Goal: Information Seeking & Learning: Learn about a topic

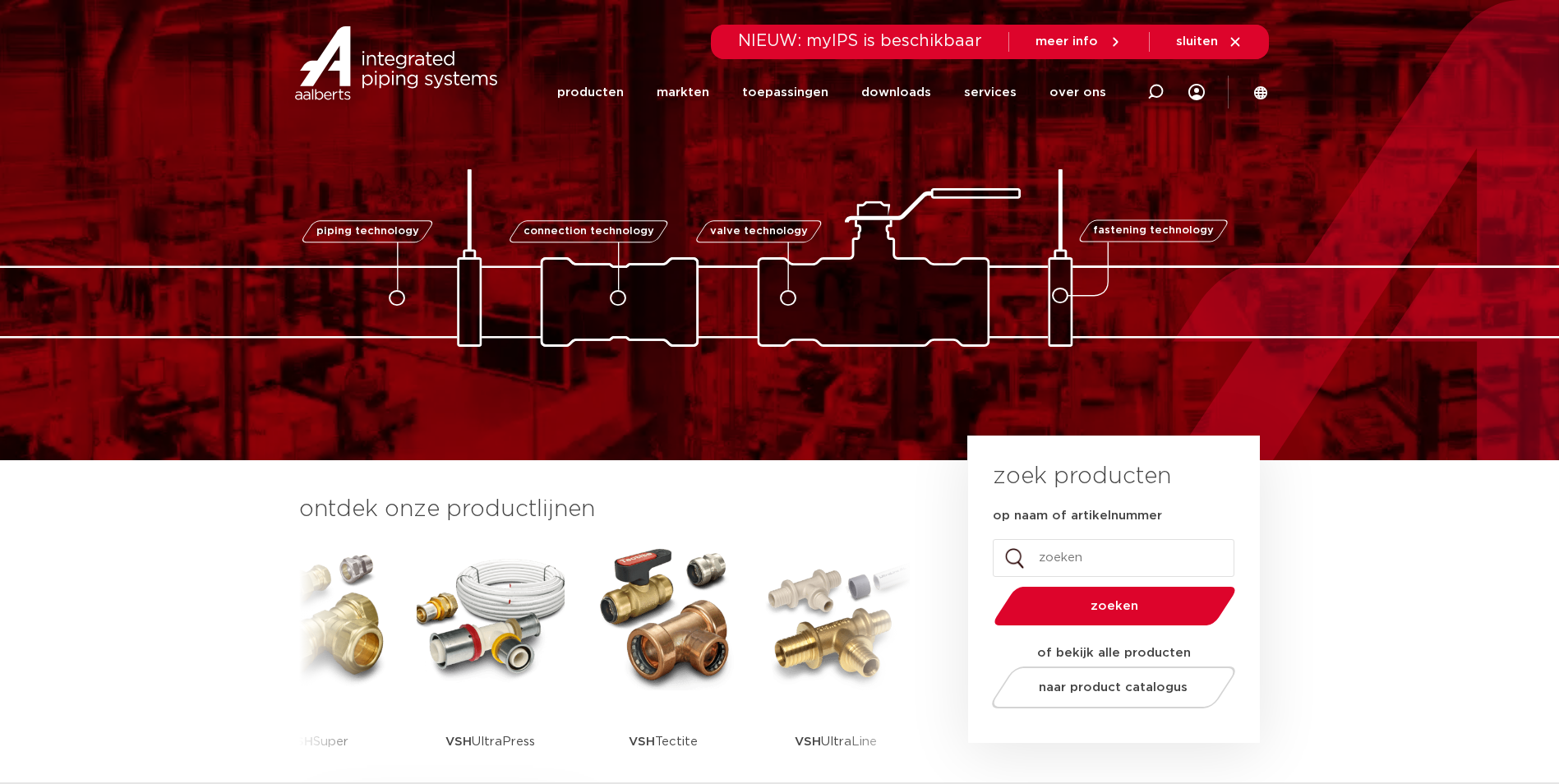
click at [1161, 93] on icon at bounding box center [1154, 92] width 16 height 16
type input "inregelafsluiter"
click button "Zoeken" at bounding box center [0, 0] width 0 height 0
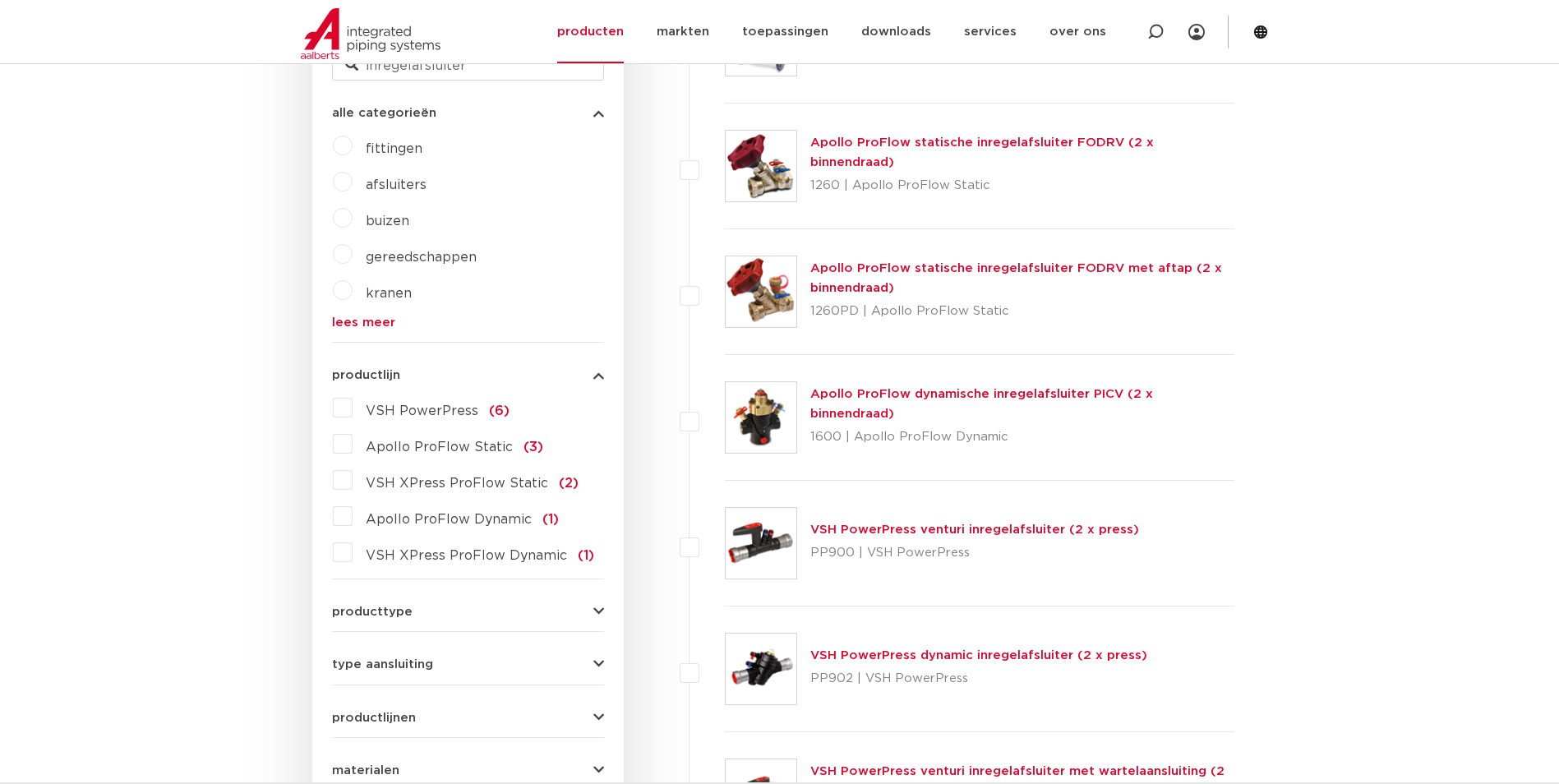
scroll to position [575, 0]
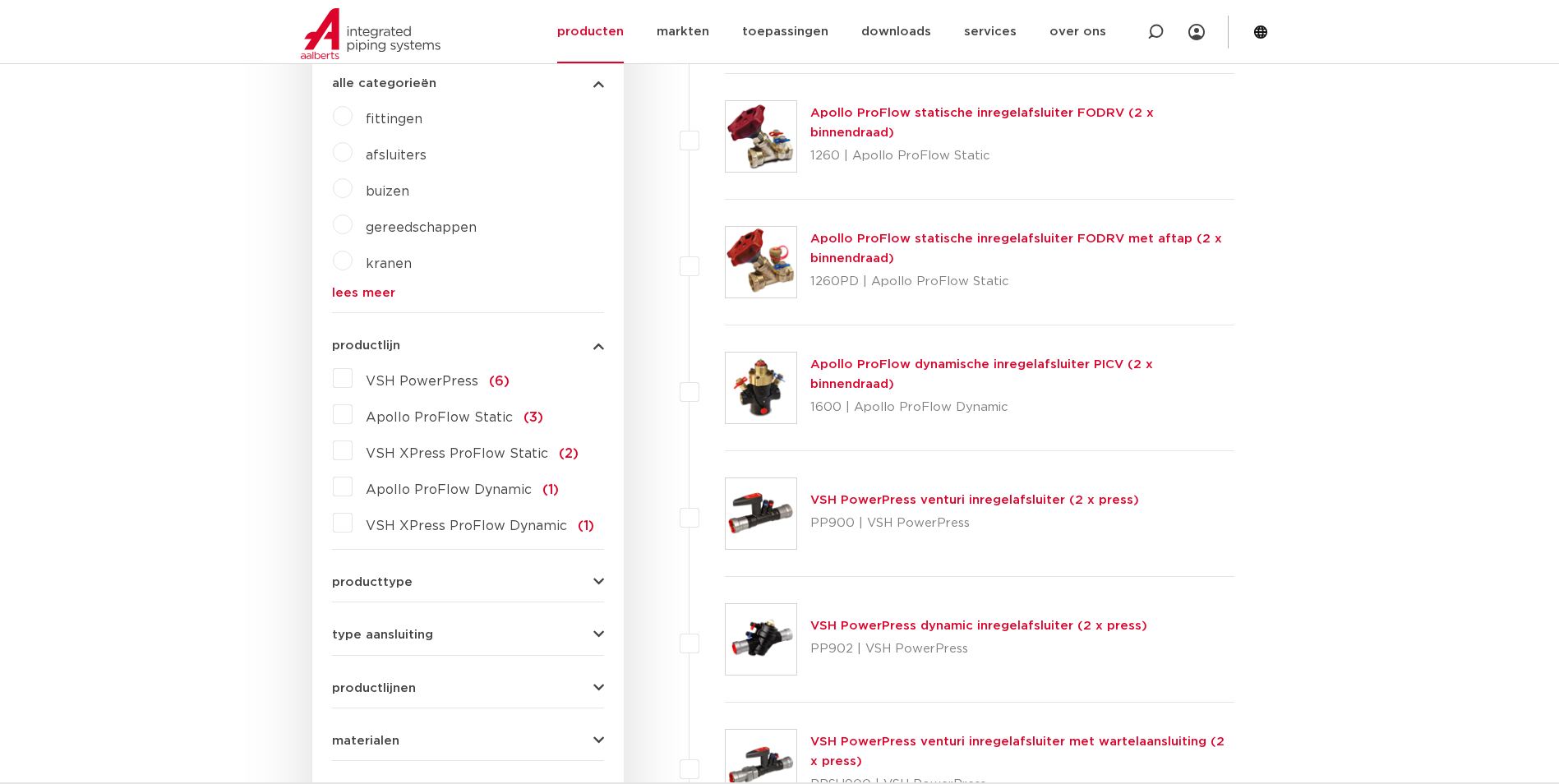
click at [582, 579] on button "producttype" at bounding box center [468, 582] width 272 height 12
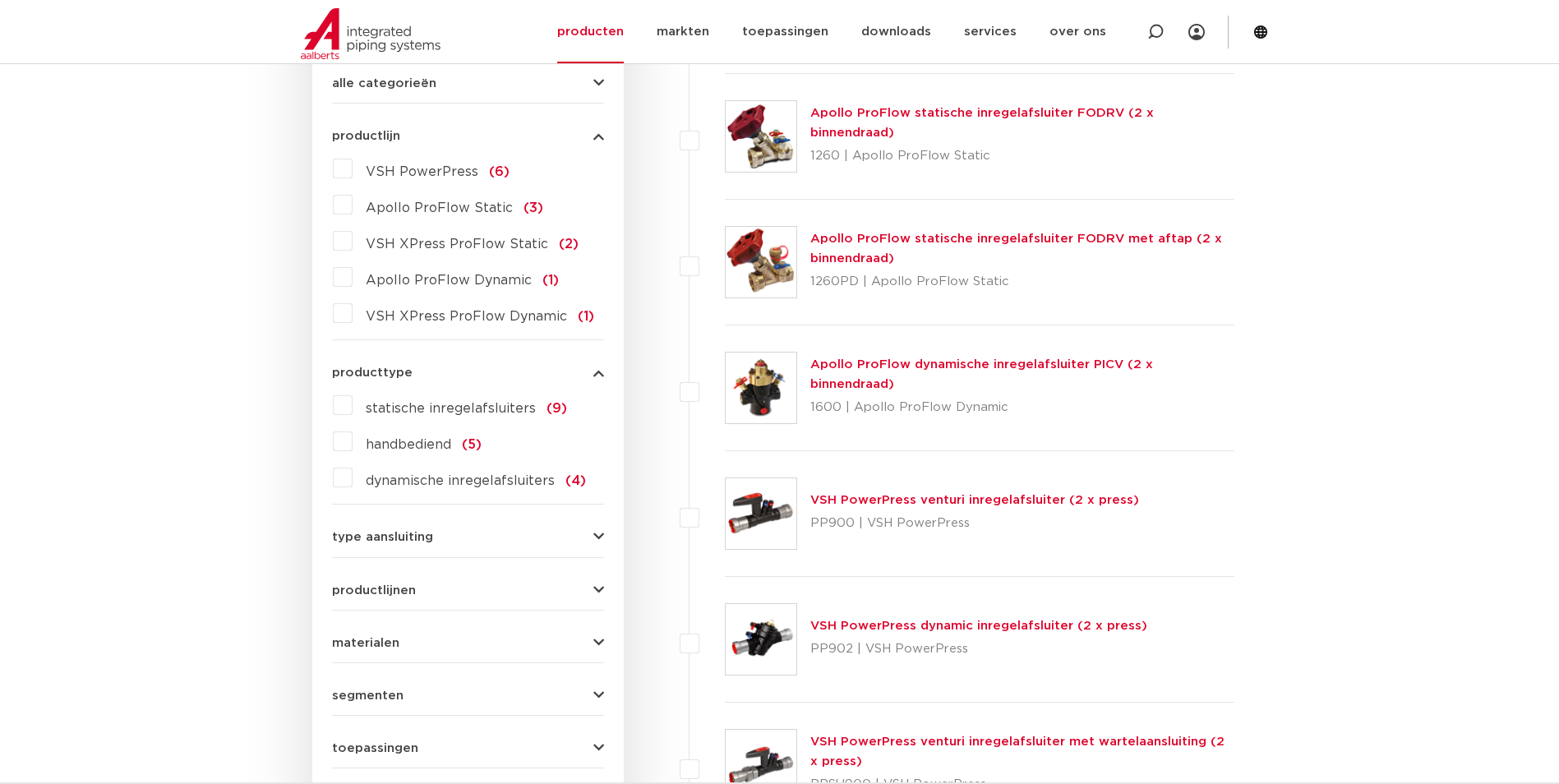
click at [363, 536] on span "type aansluiting" at bounding box center [383, 536] width 101 height 12
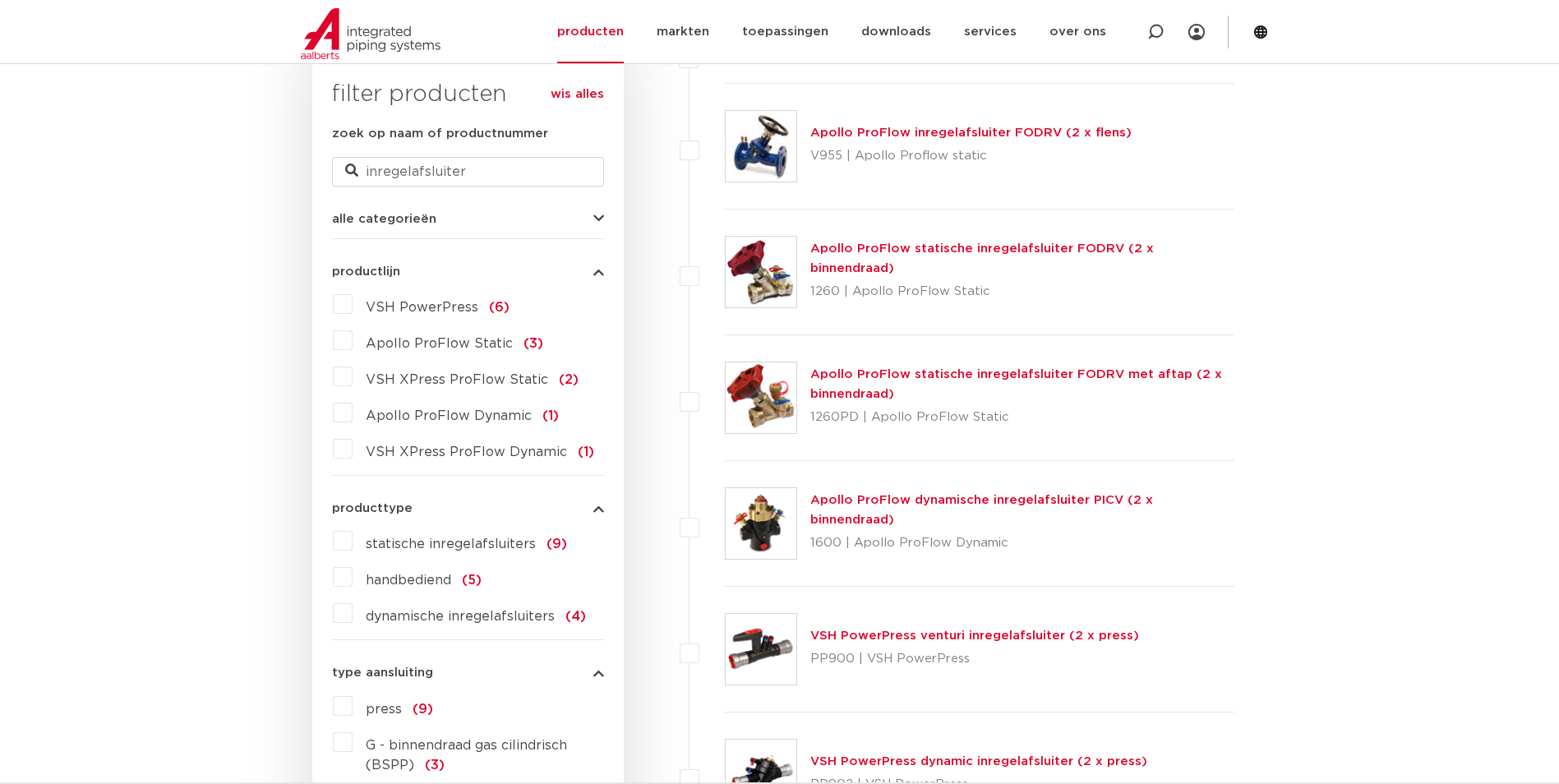
scroll to position [411, 0]
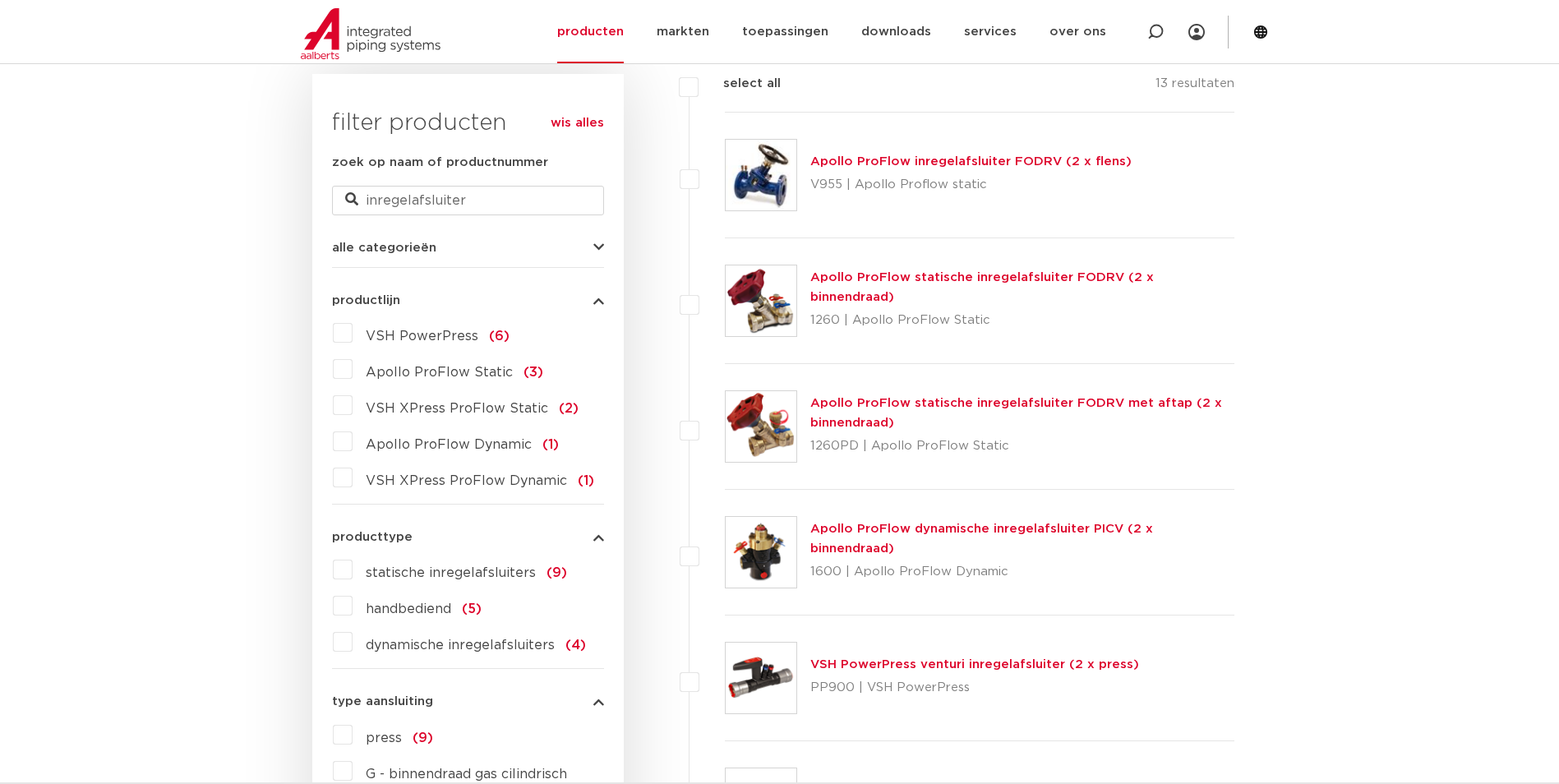
click at [832, 166] on link "Apollo ProFlow inregelafsluiter FODRV (2 x flens)" at bounding box center [970, 161] width 322 height 12
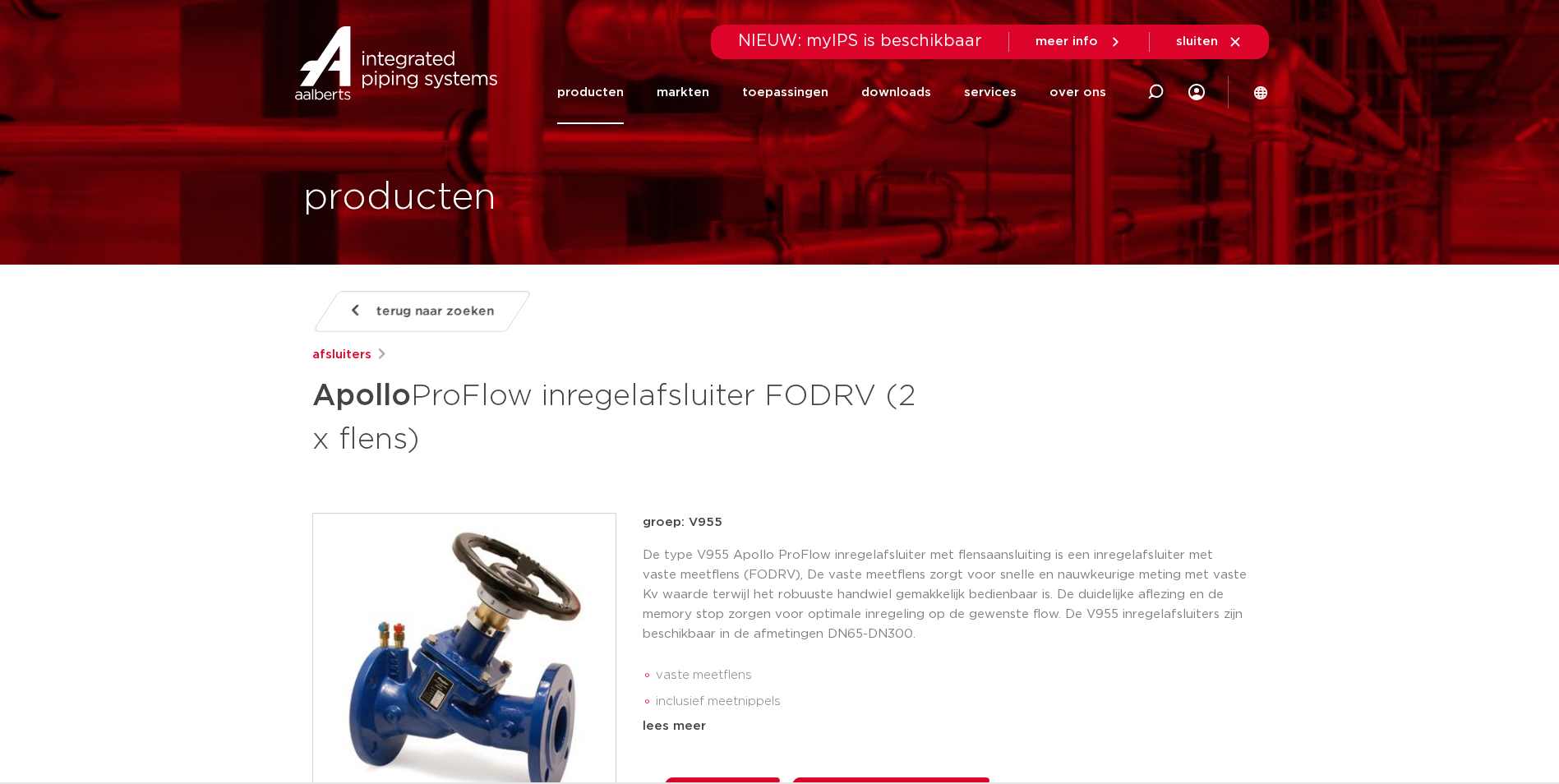
click at [607, 92] on link "producten" at bounding box center [591, 93] width 67 height 63
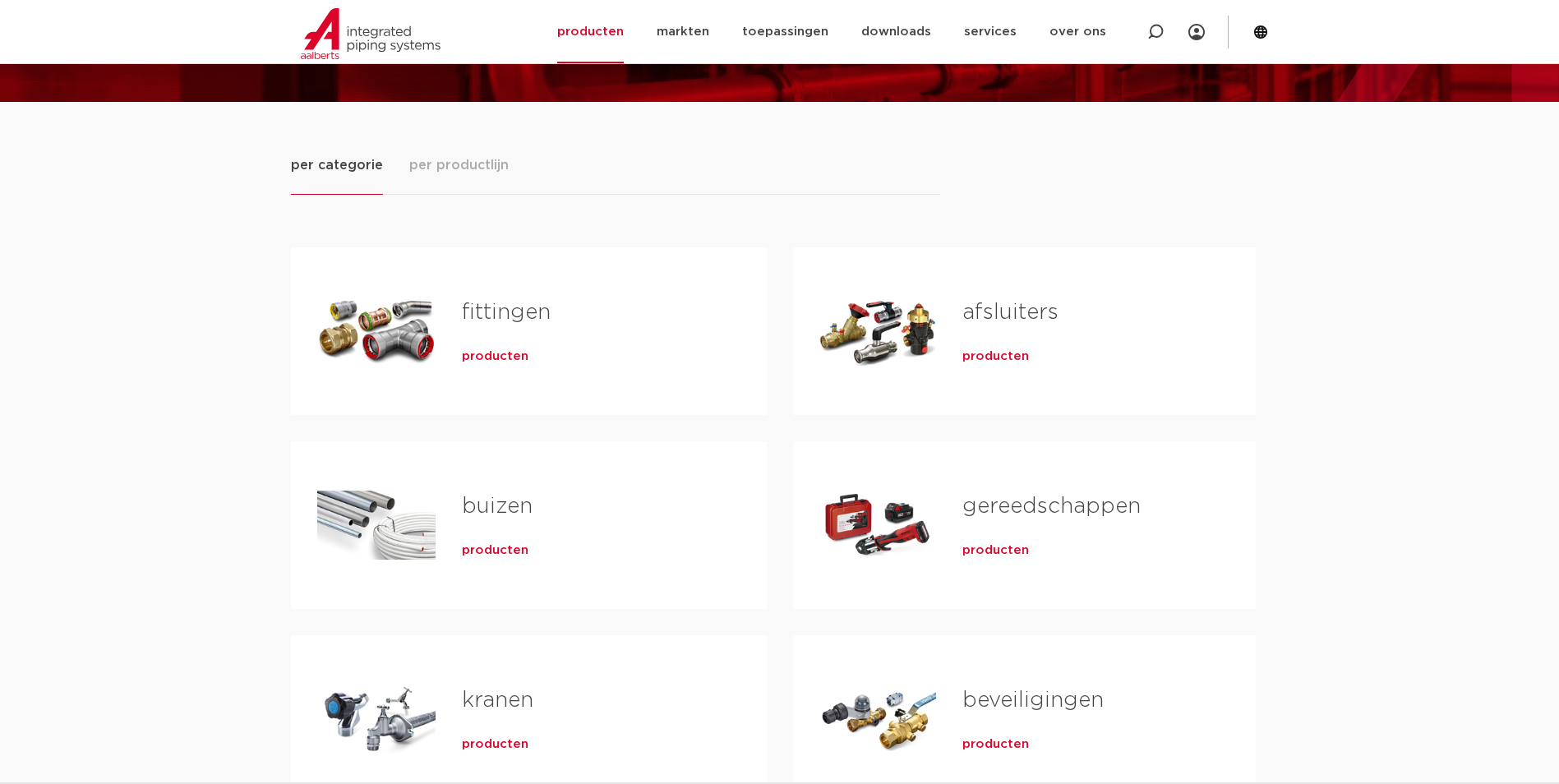
scroll to position [164, 0]
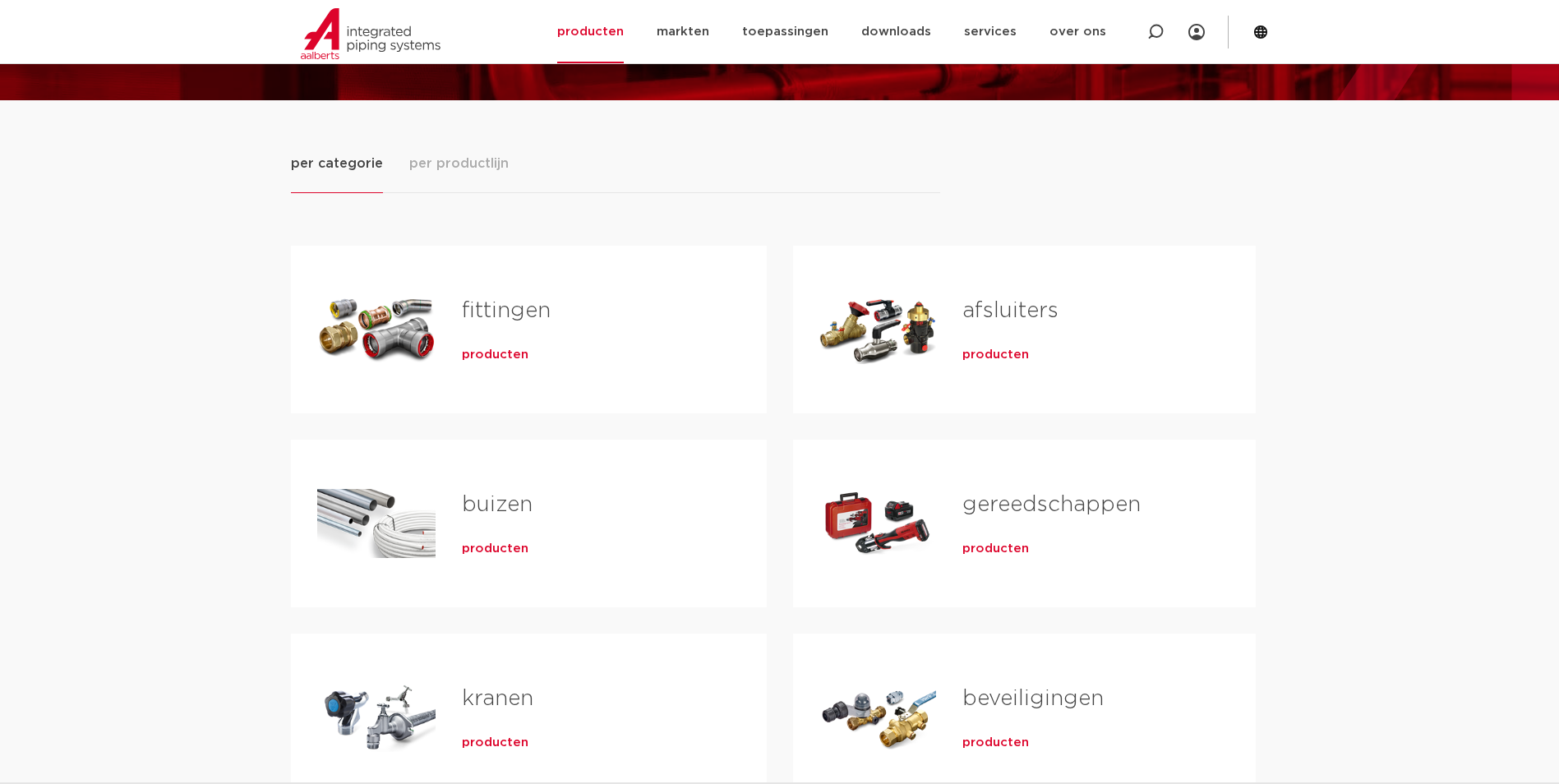
click at [925, 321] on div "Tabs. Open items met enter of spatie, sluit af met escape en navigeer met de pi…" at bounding box center [878, 329] width 117 height 115
click at [990, 360] on span "producten" at bounding box center [995, 354] width 67 height 16
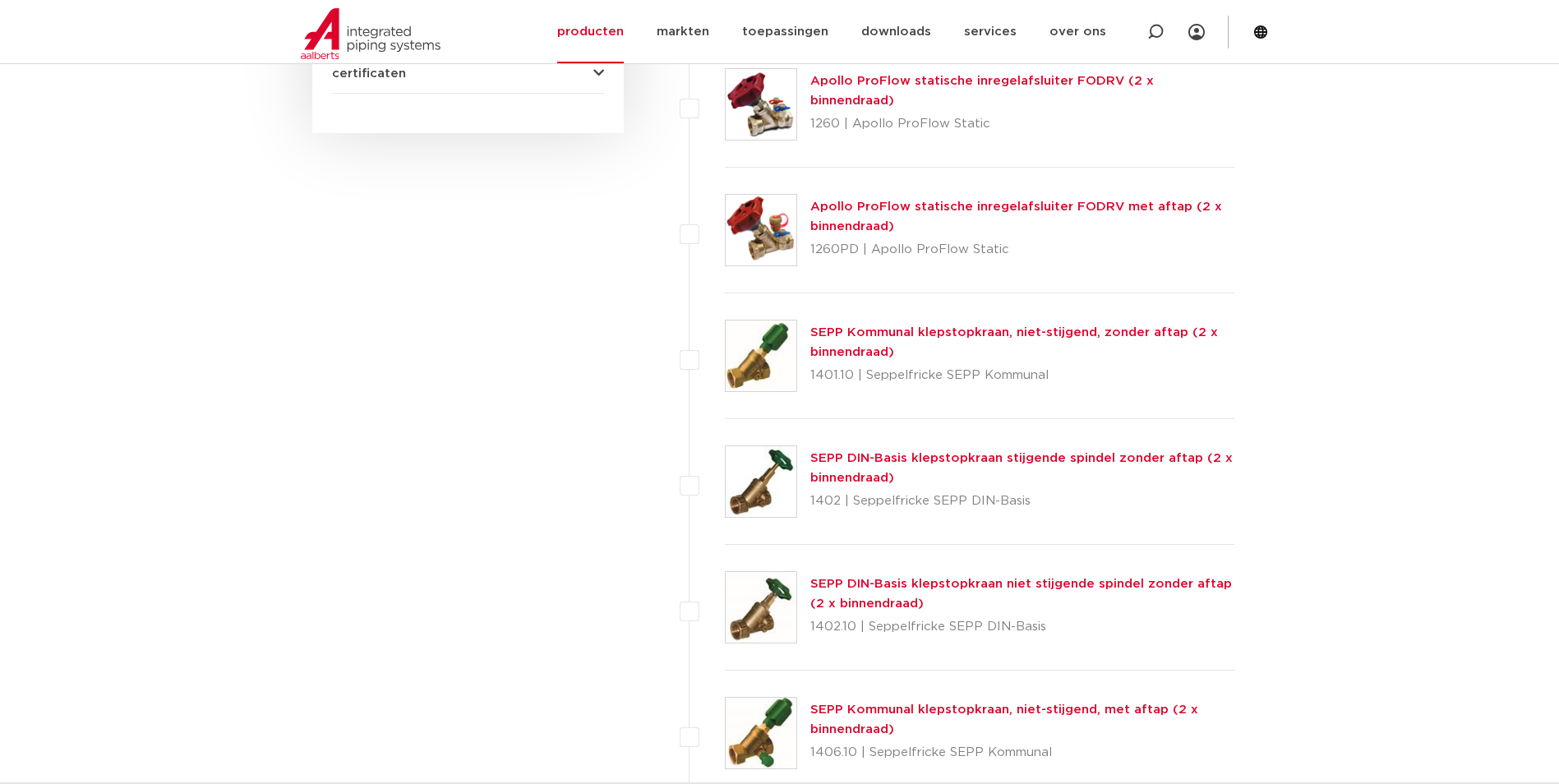
scroll to position [575, 0]
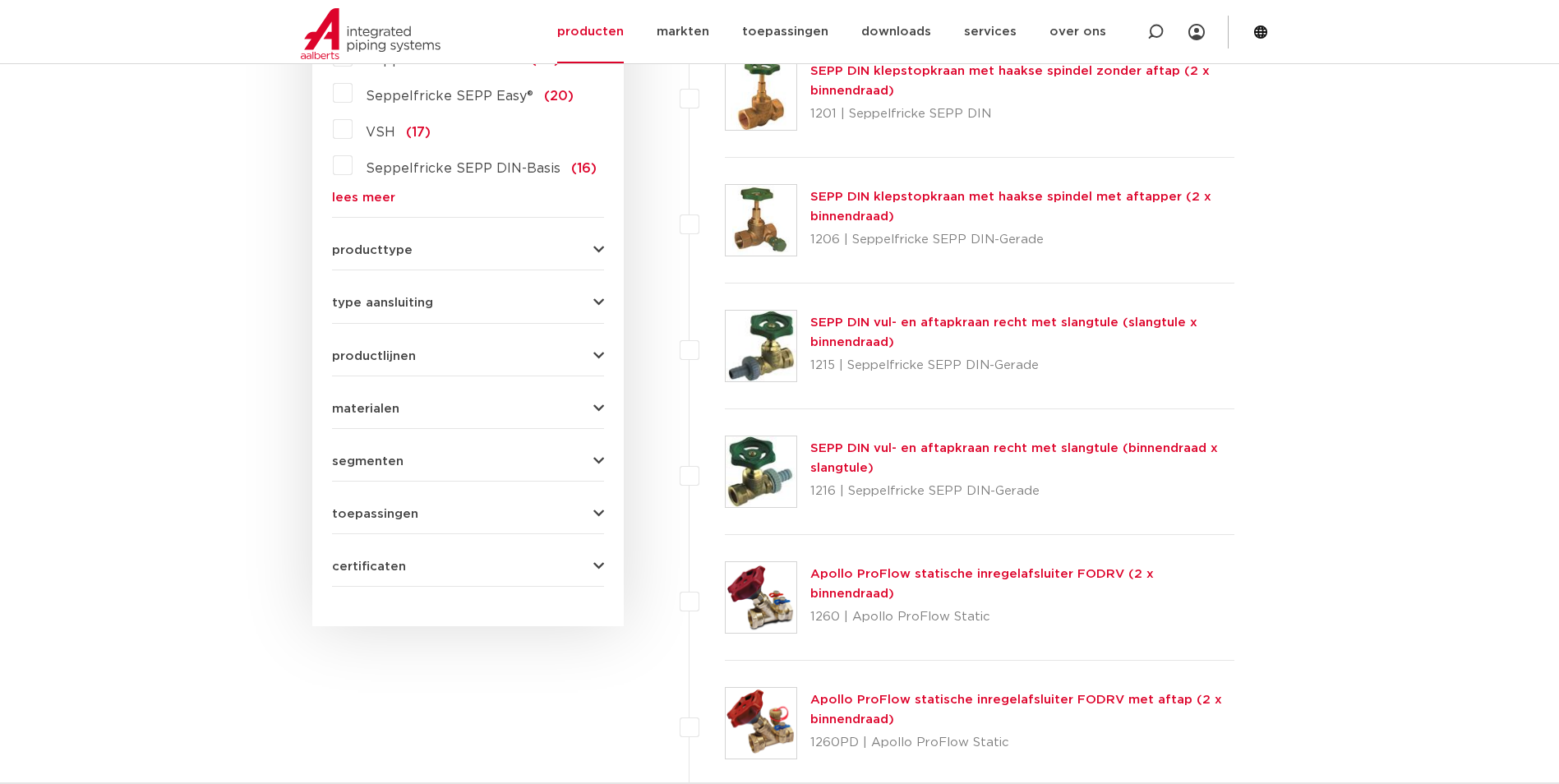
click at [426, 305] on span "type aansluiting" at bounding box center [383, 302] width 101 height 12
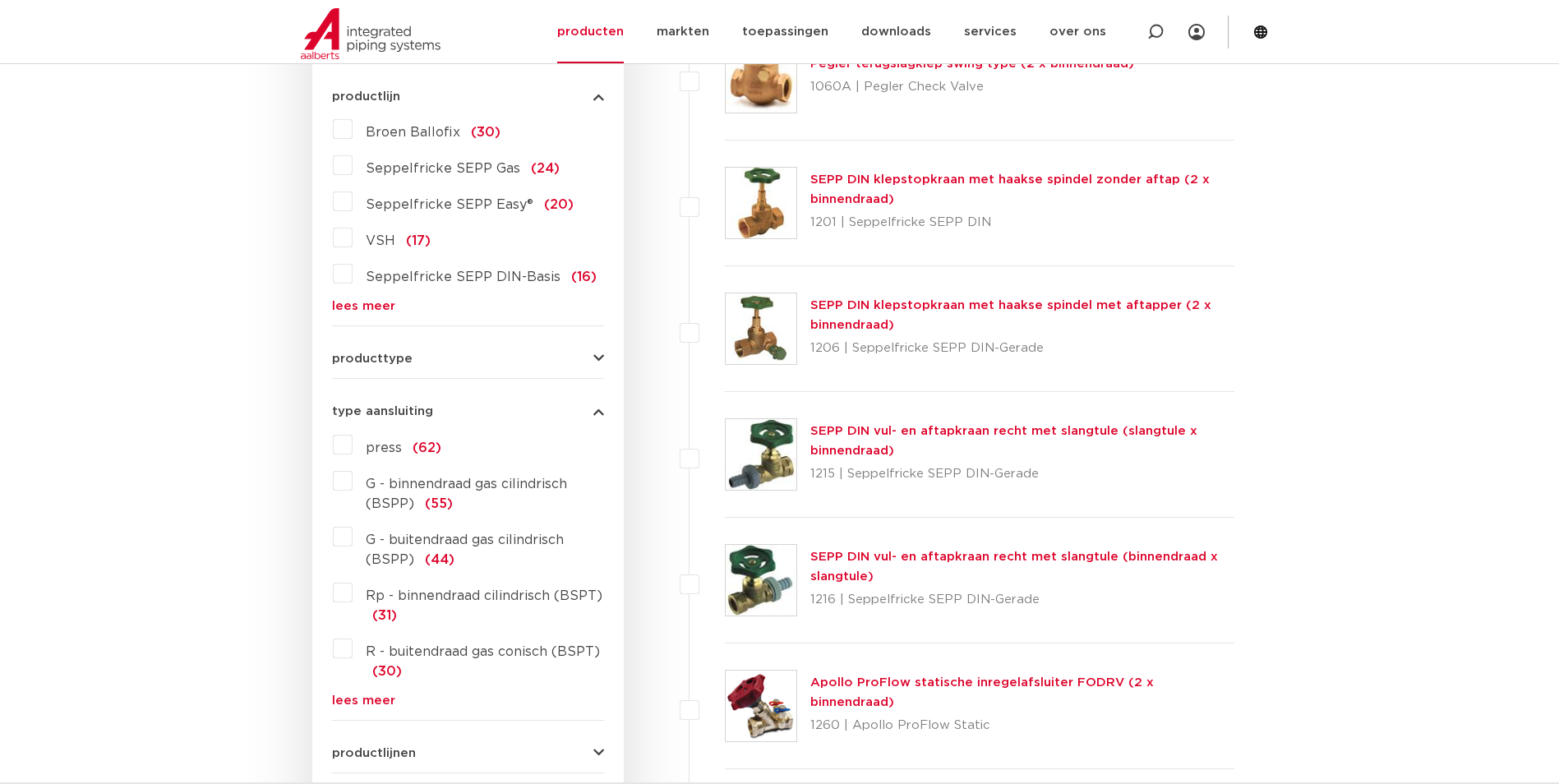
scroll to position [411, 0]
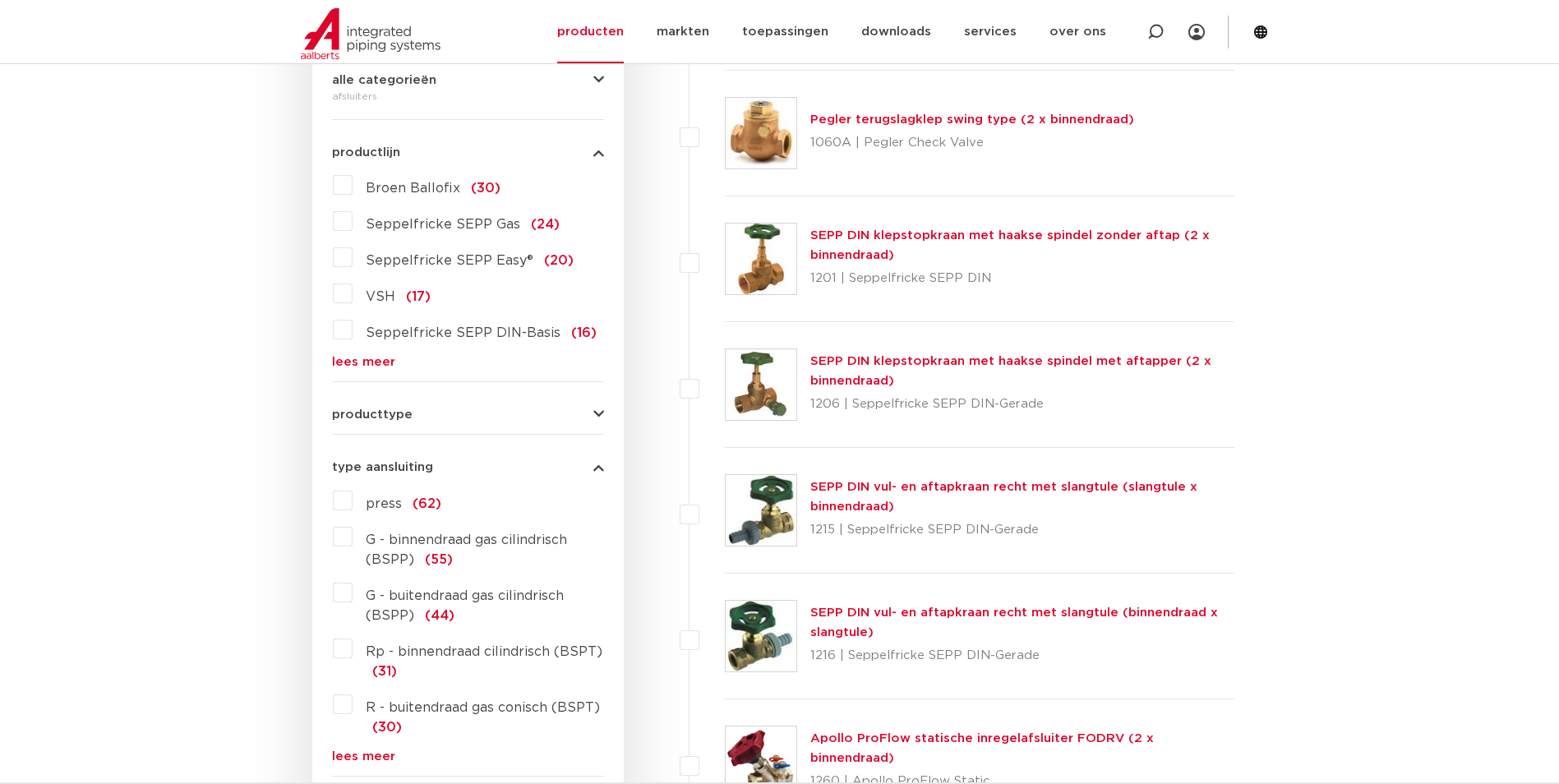
click at [394, 410] on span "producttype" at bounding box center [372, 414] width 80 height 12
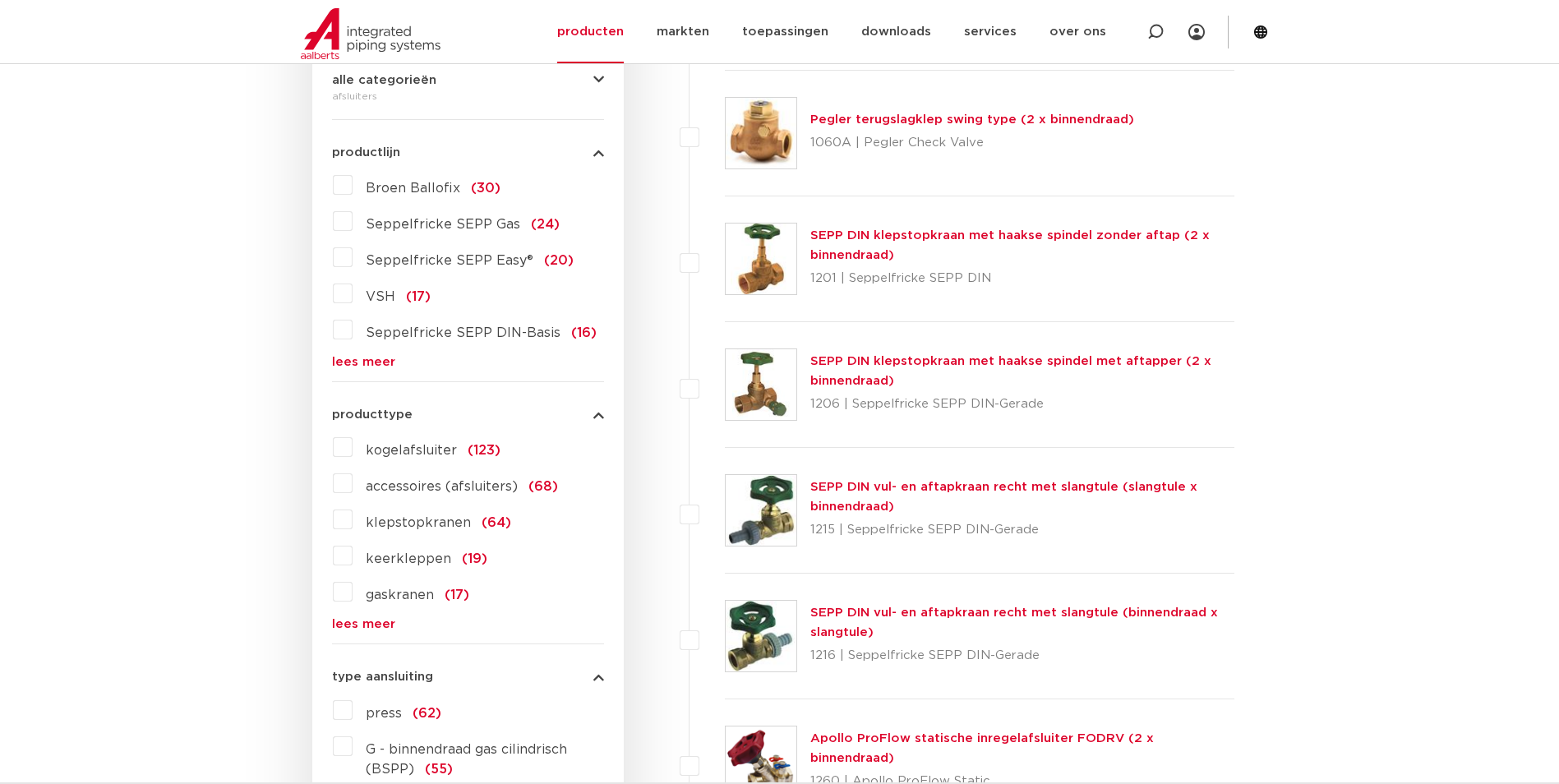
click at [369, 624] on link "lees meer" at bounding box center [468, 624] width 272 height 12
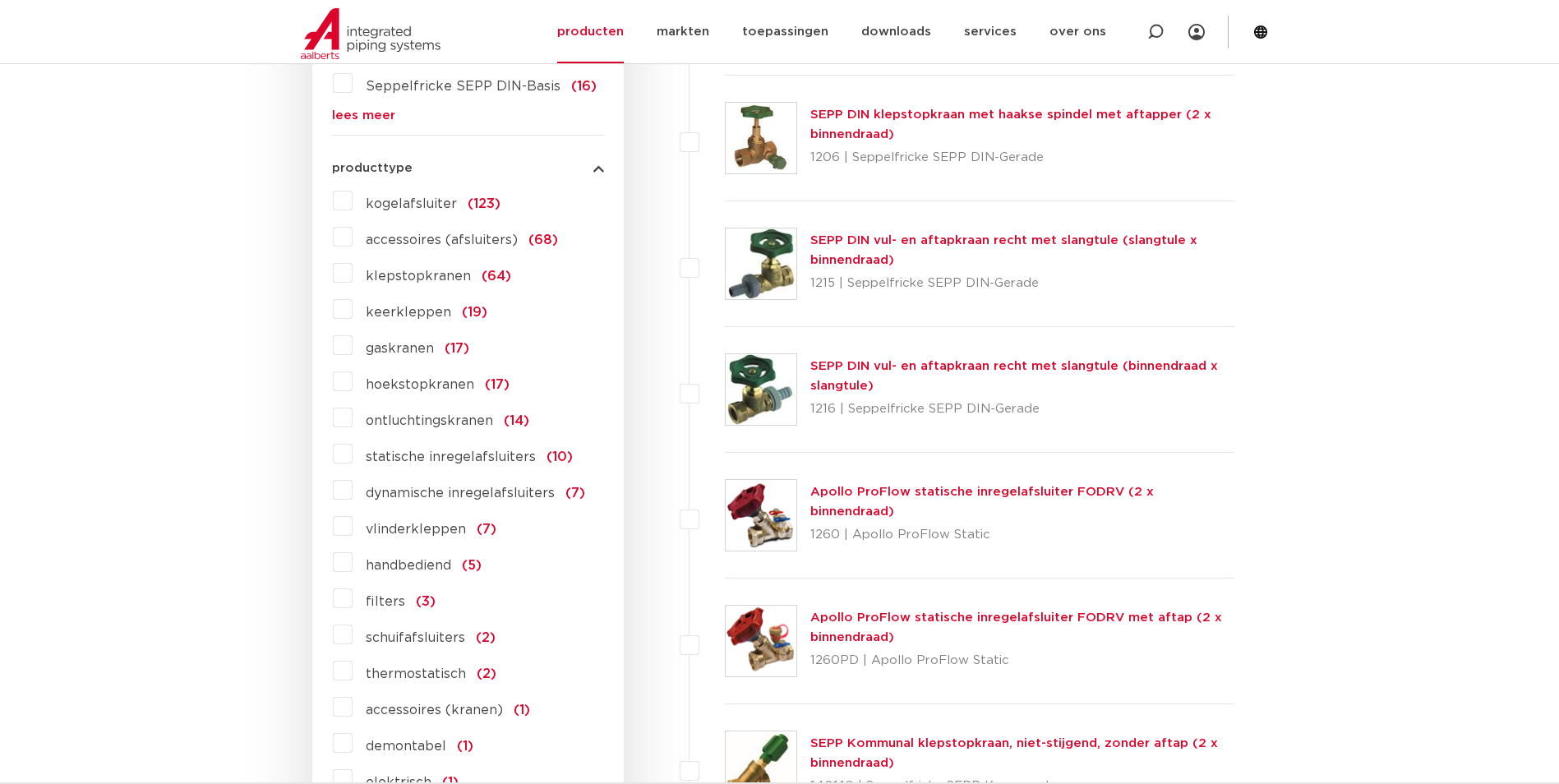
scroll to position [739, 0]
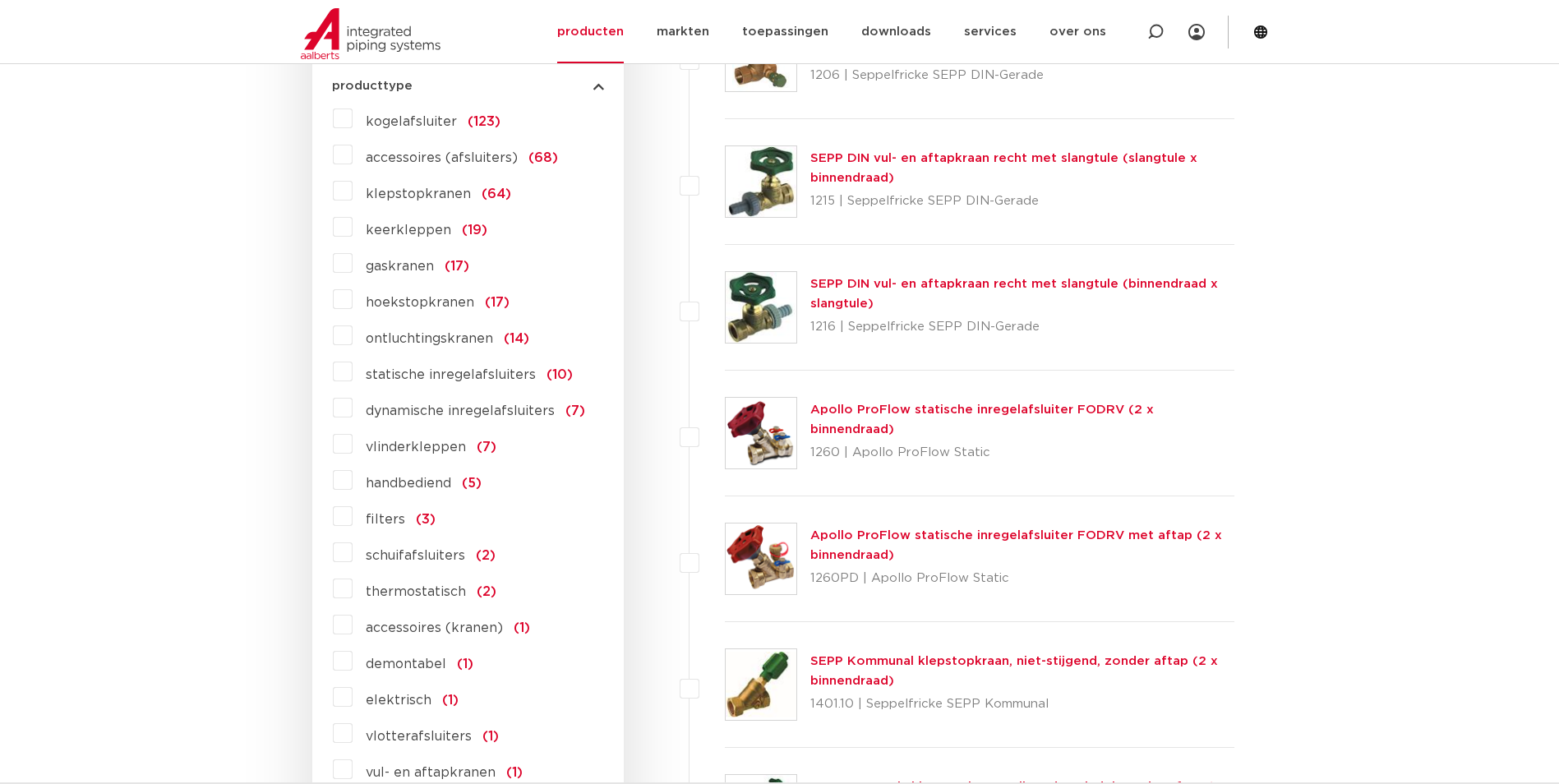
click at [352, 377] on label "statische inregelafsluiters (10)" at bounding box center [462, 371] width 220 height 27
click at [0, 0] on input "statische inregelafsluiters (10)" at bounding box center [0, 0] width 0 height 0
click at [352, 415] on label "dynamische inregelafsluiters (7)" at bounding box center [468, 407] width 233 height 27
click at [0, 0] on input "dynamische inregelafsluiters (7)" at bounding box center [0, 0] width 0 height 0
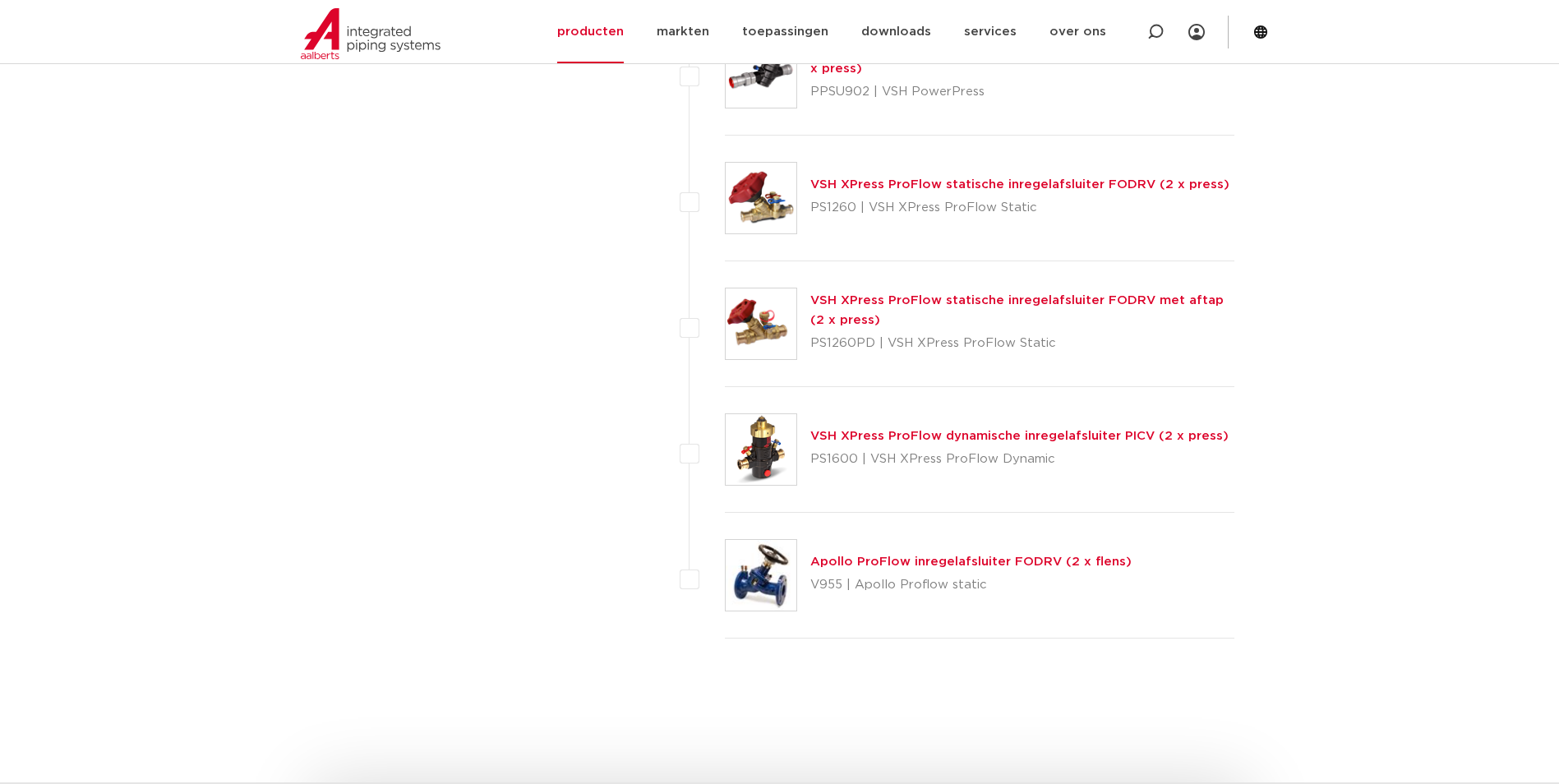
scroll to position [1883, 0]
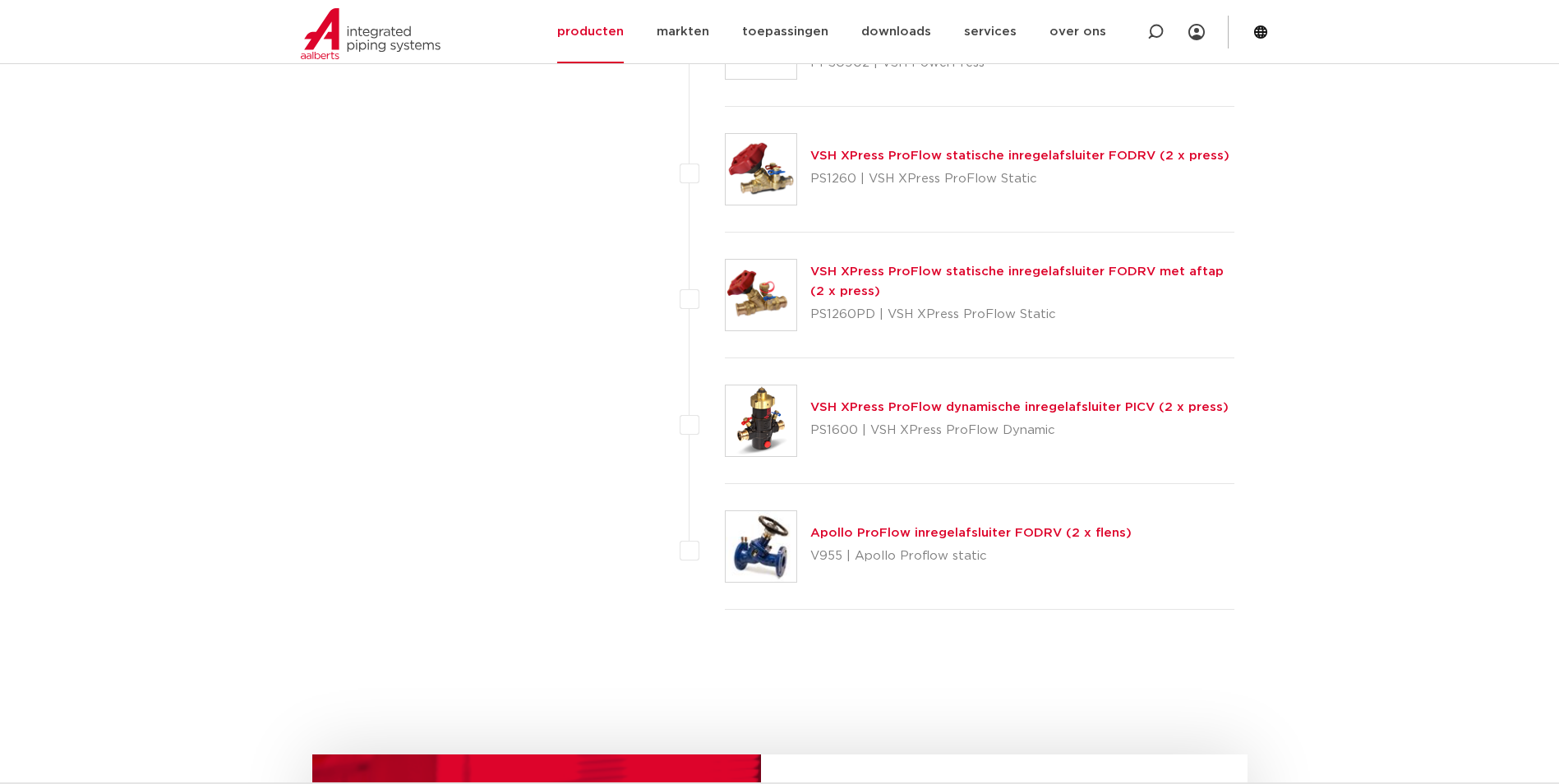
click at [829, 542] on div "Apollo ProFlow inregelafsluiter FODRV (2 x flens) V955 | Apollo Proflow static" at bounding box center [970, 547] width 322 height 46
click at [823, 536] on link "Apollo ProFlow inregelafsluiter FODRV (2 x flens)" at bounding box center [970, 532] width 322 height 12
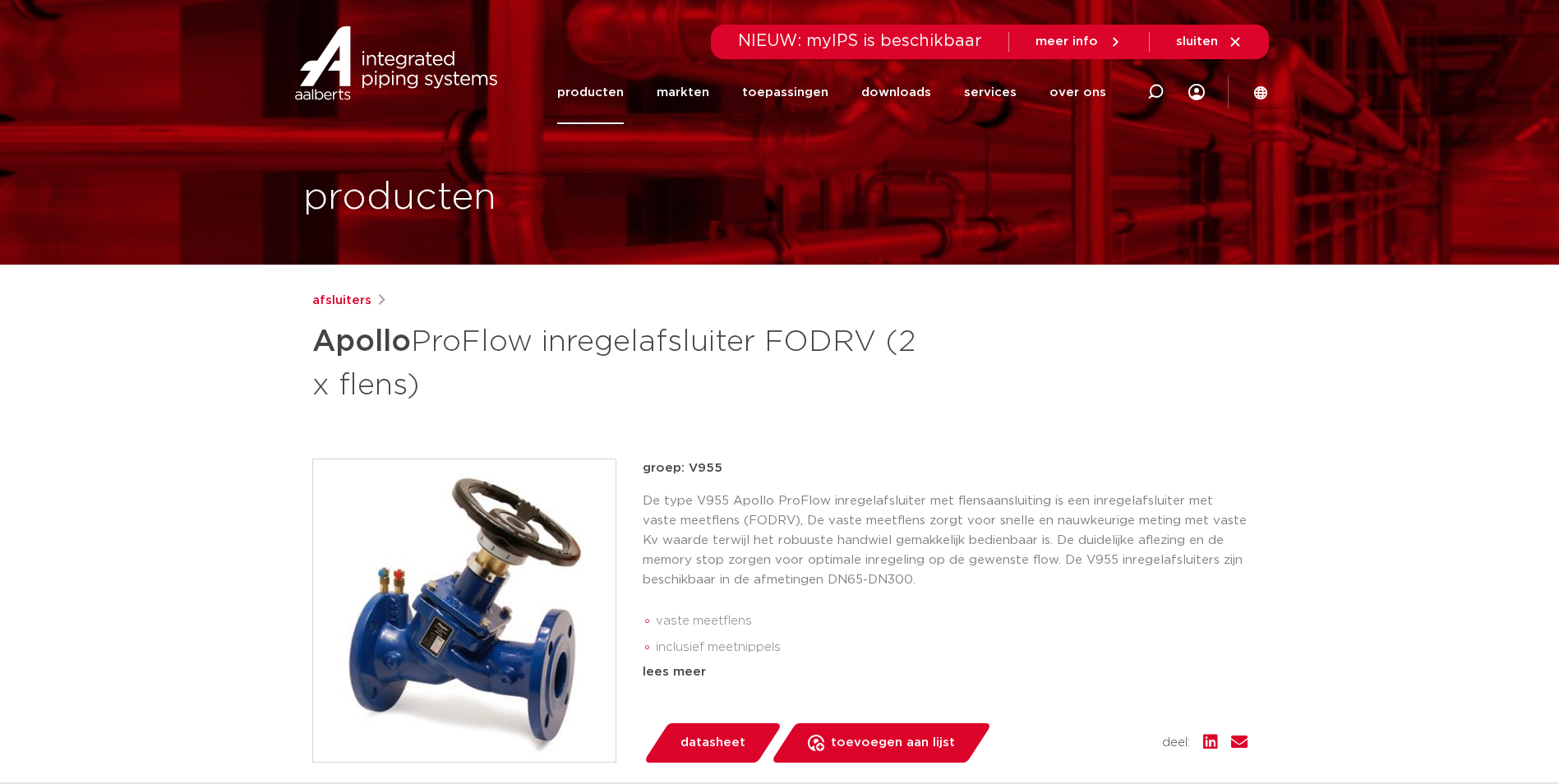
click at [429, 620] on img at bounding box center [464, 609] width 302 height 302
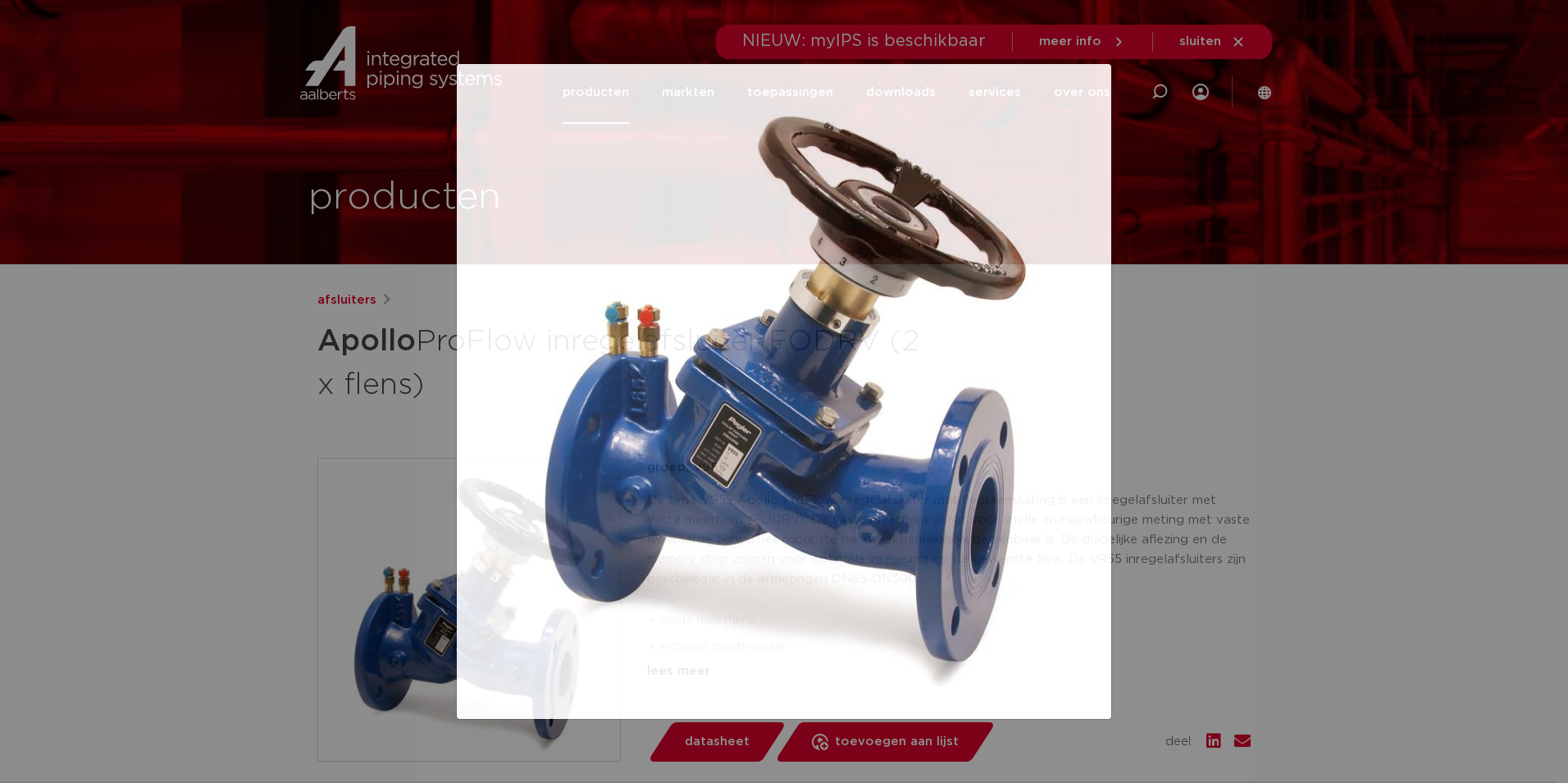
click at [668, 278] on img at bounding box center [784, 392] width 628 height 629
